Goal: Find specific page/section: Find specific page/section

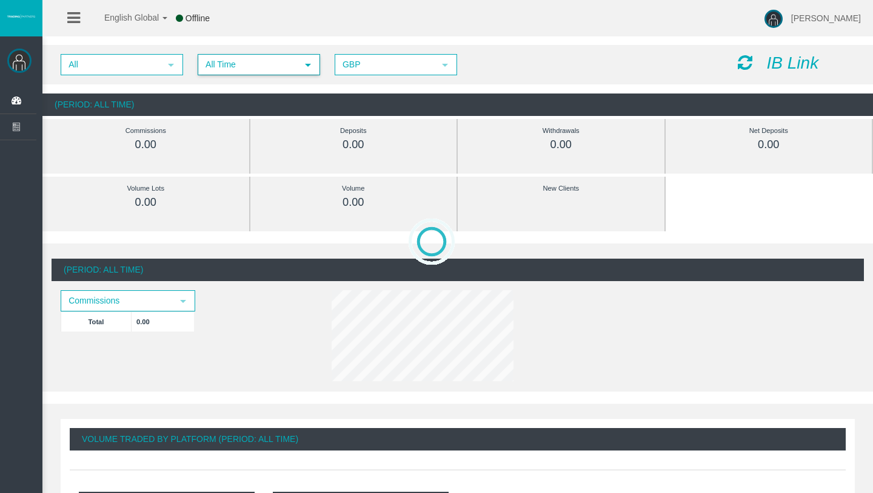
click at [248, 70] on span "All Time" at bounding box center [248, 64] width 98 height 19
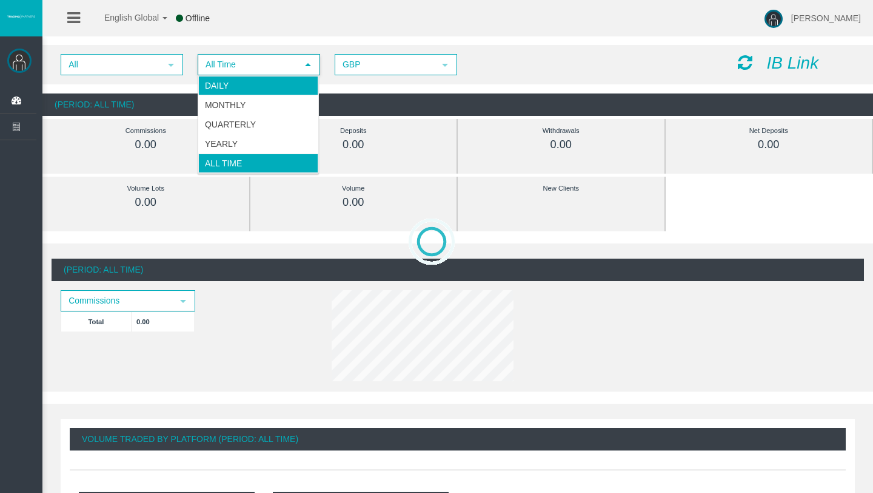
click at [245, 79] on li "Daily" at bounding box center [258, 85] width 120 height 19
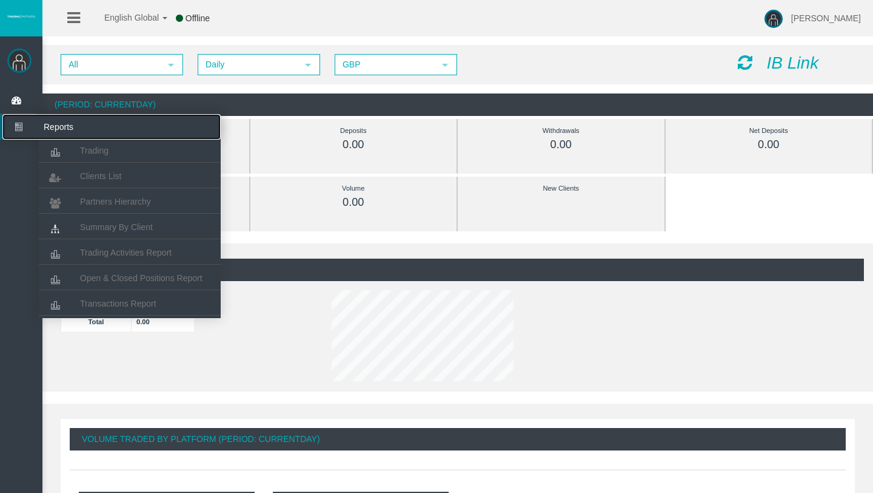
click at [15, 129] on icon at bounding box center [18, 126] width 32 height 25
click at [104, 174] on span "Clients List" at bounding box center [100, 176] width 41 height 10
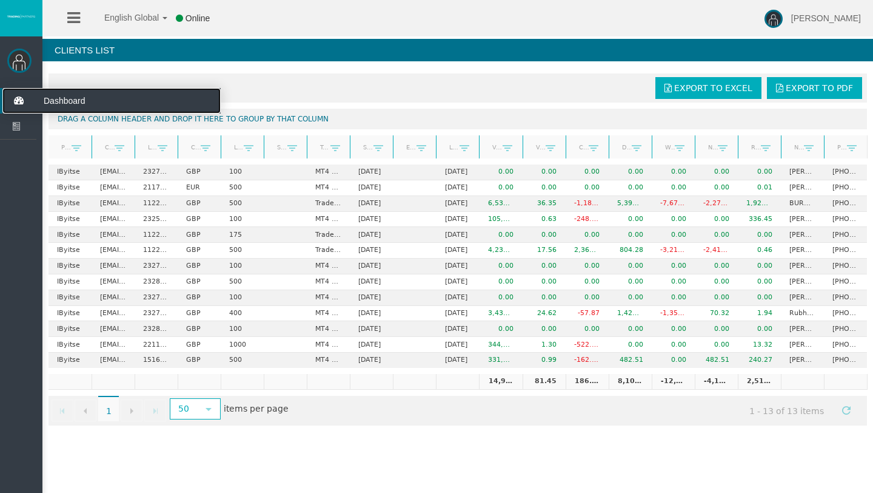
click at [16, 104] on icon at bounding box center [18, 100] width 32 height 25
